Goal: Entertainment & Leisure: Browse casually

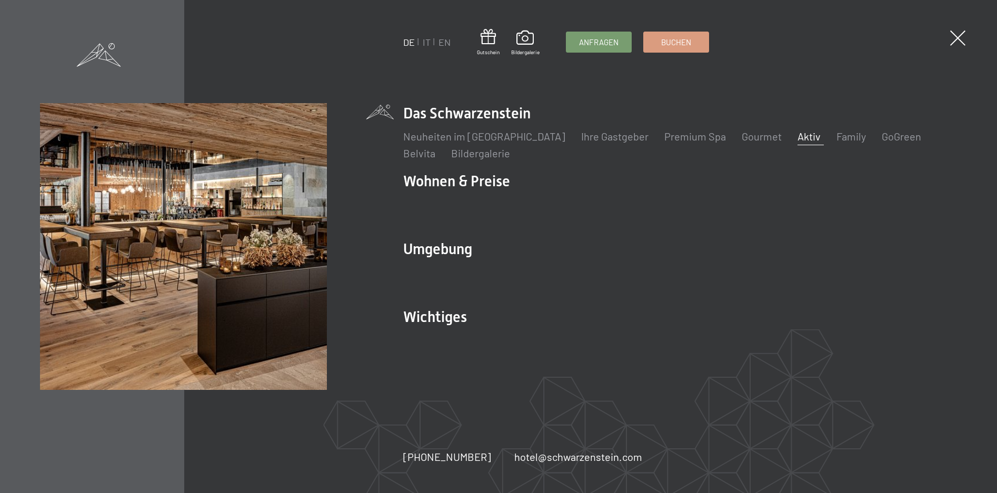
click at [798, 138] on link "Aktiv" at bounding box center [809, 136] width 23 height 13
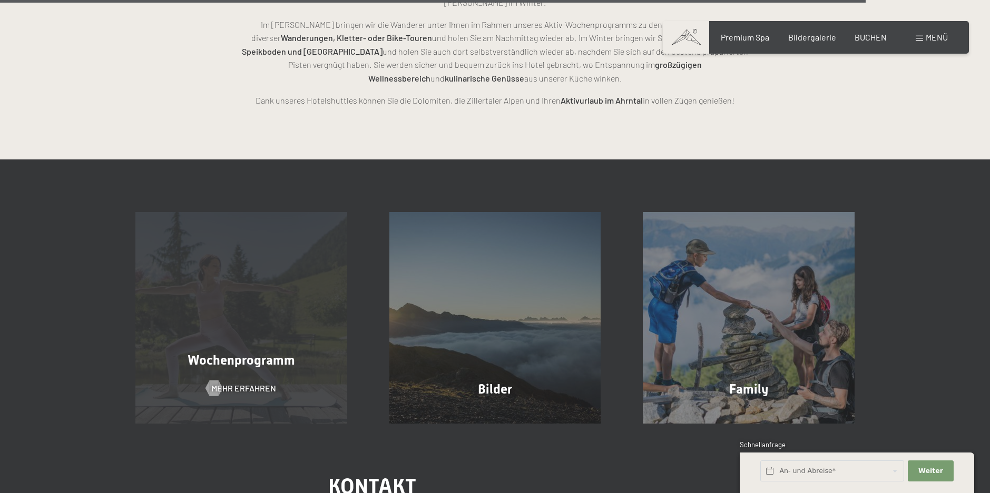
scroll to position [2633, 0]
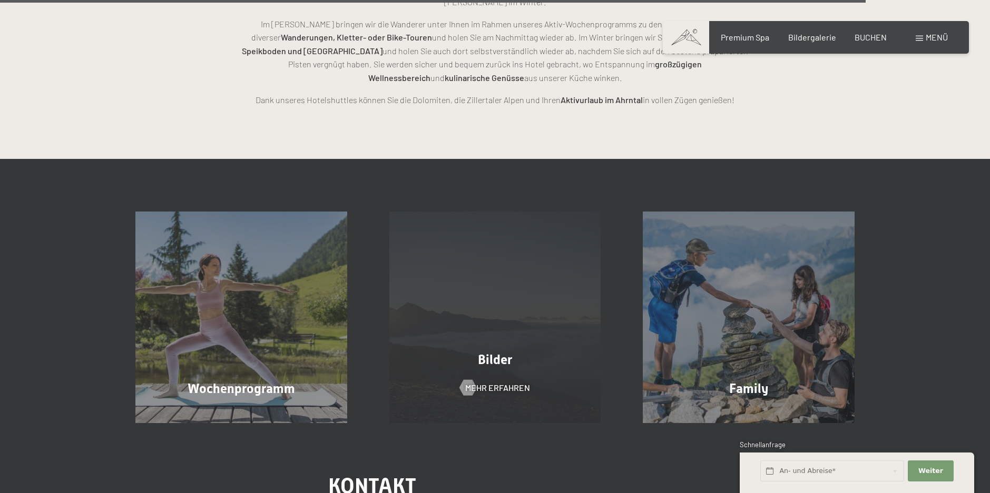
click at [522, 297] on div "Bilder Mehr erfahren" at bounding box center [495, 318] width 254 height 212
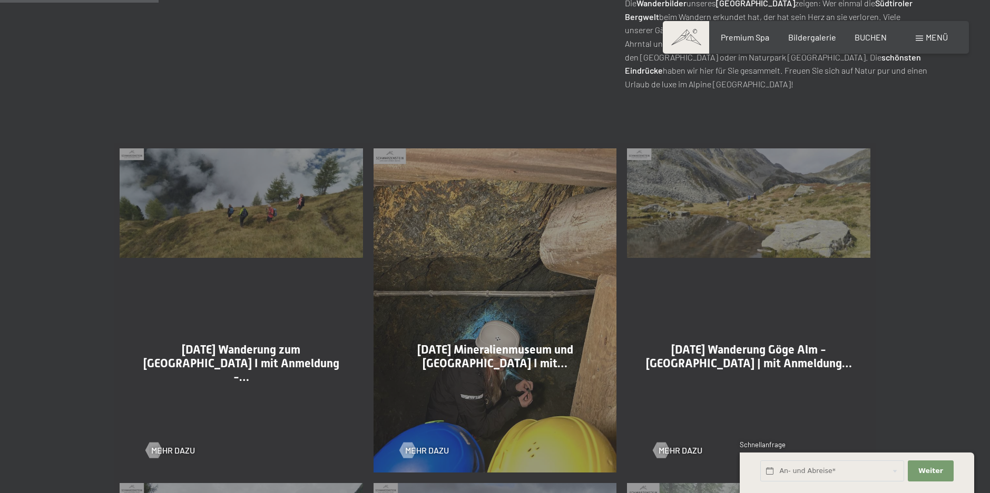
scroll to position [527, 0]
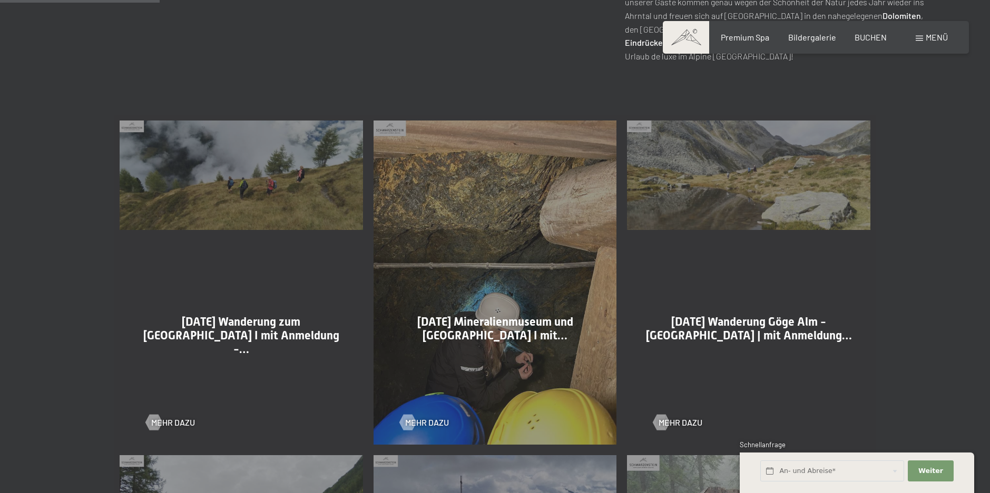
click at [232, 205] on div "02-09-2025 Wanderung zum Obersteinerholm I mit Anmeldung -… Mehr dazu" at bounding box center [241, 282] width 254 height 335
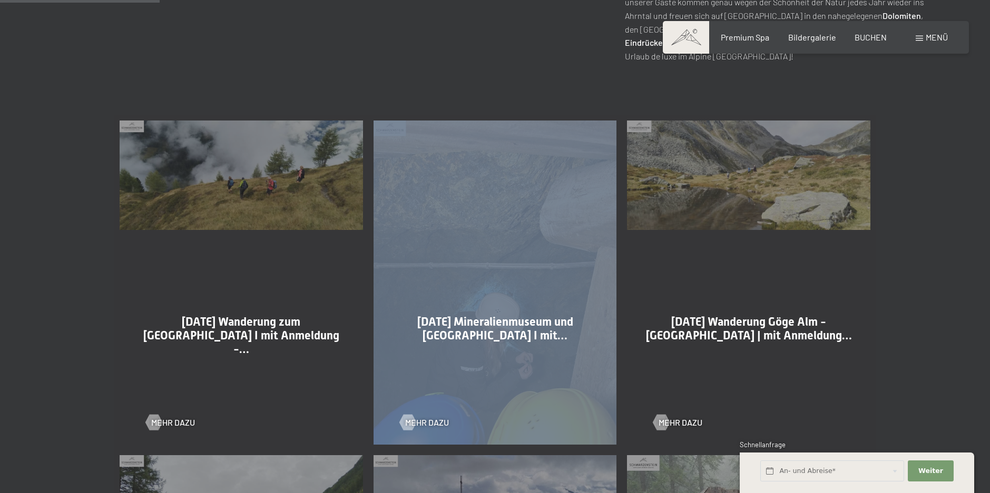
click at [232, 205] on div "02-09-2025 Wanderung zum Obersteinerholm I mit Anmeldung -… Mehr dazu" at bounding box center [241, 282] width 254 height 335
click at [166, 424] on span "Mehr dazu" at bounding box center [184, 423] width 44 height 12
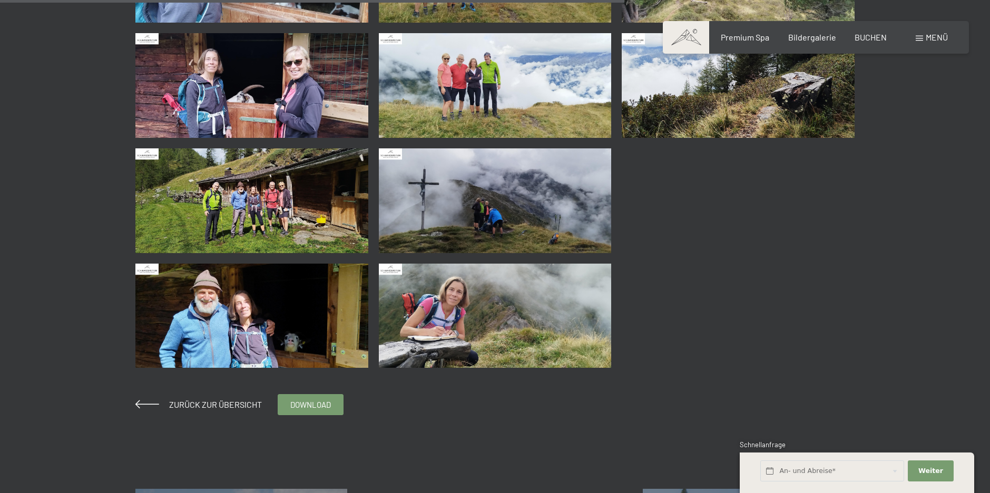
scroll to position [1159, 0]
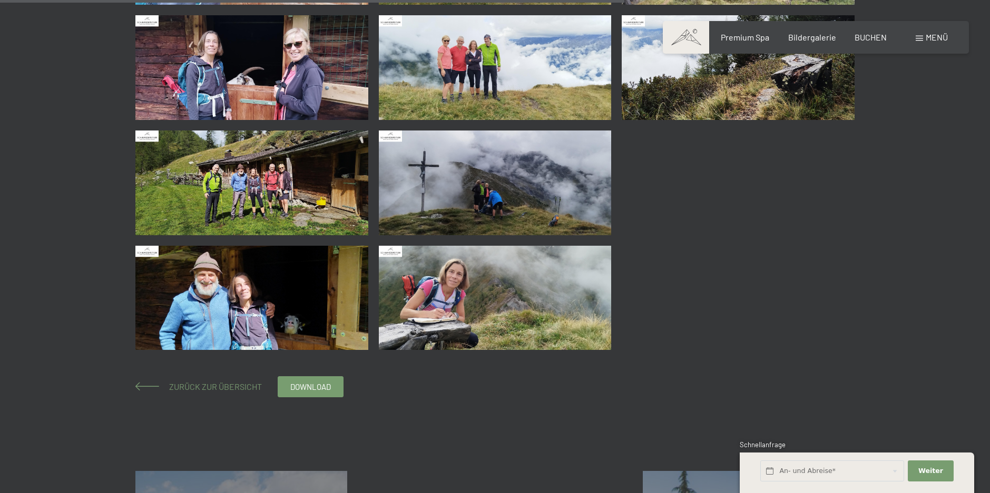
click at [149, 383] on span at bounding box center [147, 386] width 24 height 8
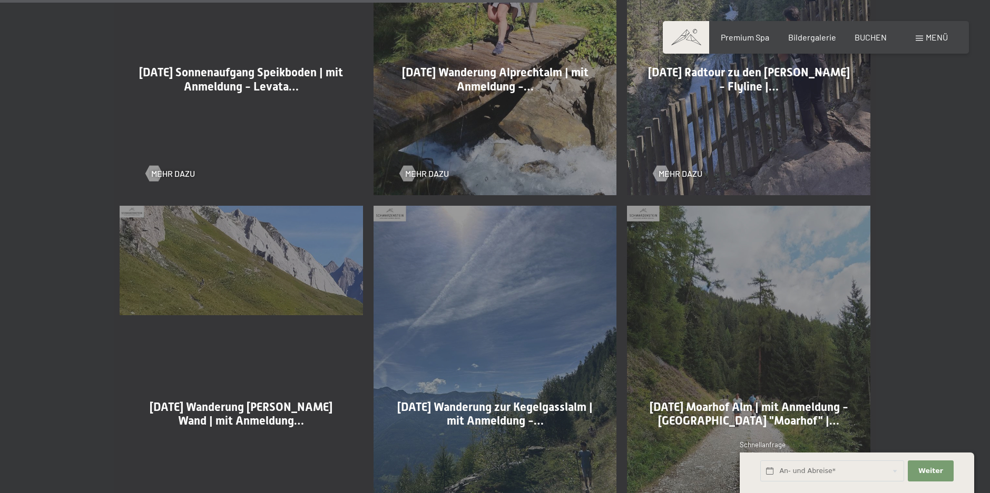
scroll to position [1791, 0]
